Goal: Find specific page/section: Find specific page/section

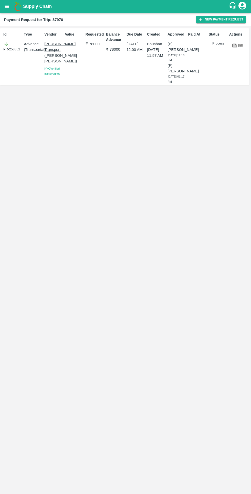
click at [7, 6] on icon "open drawer" at bounding box center [7, 6] width 4 height 3
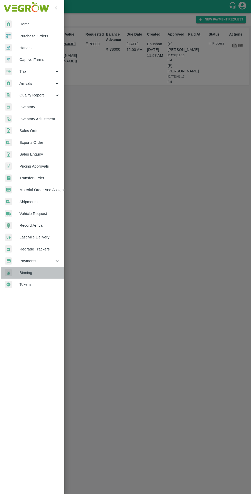
click at [44, 272] on span "Binning" at bounding box center [39, 273] width 40 height 6
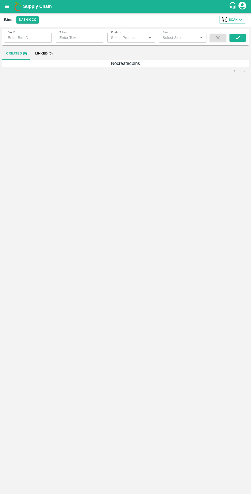
click at [9, 8] on icon "open drawer" at bounding box center [7, 7] width 6 height 6
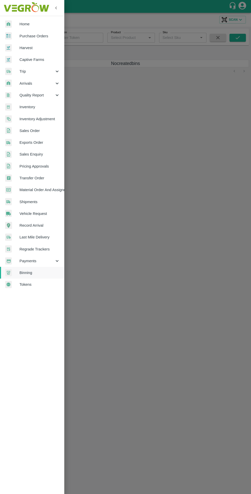
click at [40, 262] on span "Payments" at bounding box center [36, 261] width 35 height 6
click at [45, 273] on span "My Payment Requests" at bounding box center [42, 273] width 36 height 6
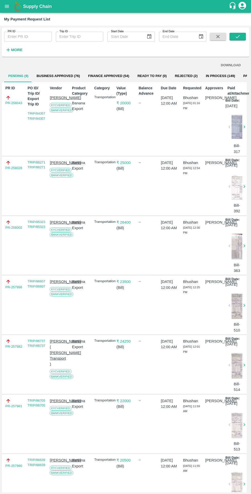
click at [44, 76] on button "Business Approved (76)" at bounding box center [57, 76] width 51 height 12
